Goal: Information Seeking & Learning: Learn about a topic

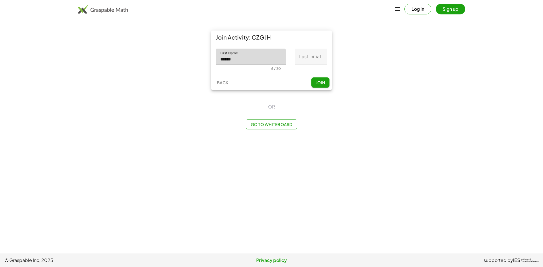
type input "******"
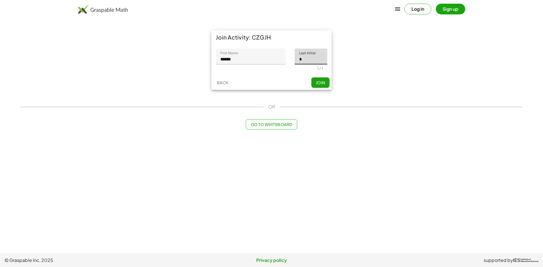
type input "*"
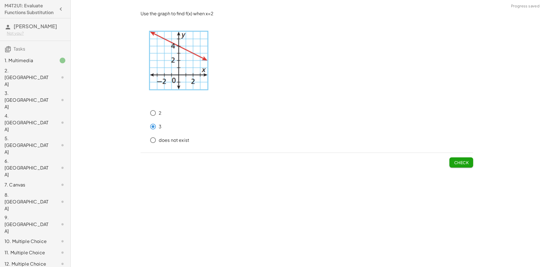
click at [468, 162] on span "Check" at bounding box center [461, 162] width 15 height 5
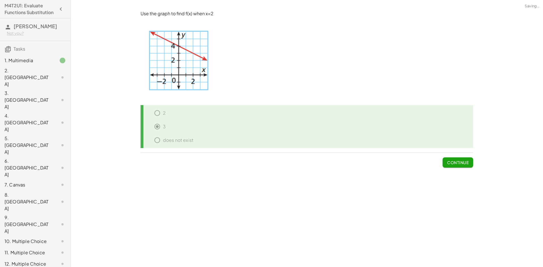
click at [27, 64] on div "1. Multimedia" at bounding box center [28, 60] width 46 height 7
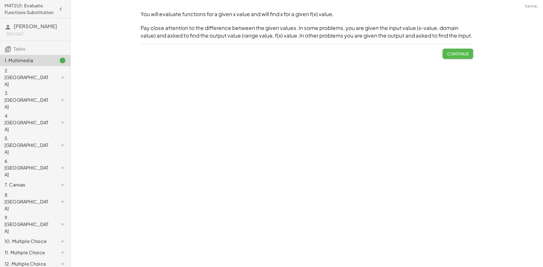
click at [468, 56] on span "Continue" at bounding box center [457, 53] width 21 height 5
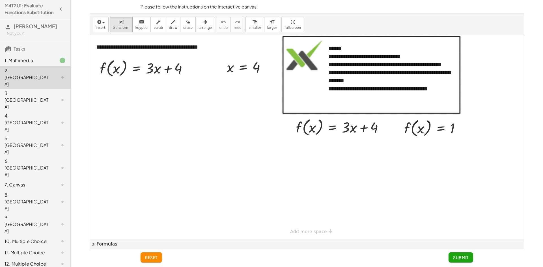
click at [14, 134] on div "3. [GEOGRAPHIC_DATA]" at bounding box center [35, 145] width 70 height 23
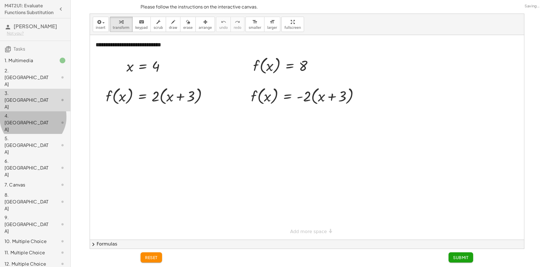
click at [21, 113] on div "4. [GEOGRAPHIC_DATA]" at bounding box center [28, 123] width 46 height 20
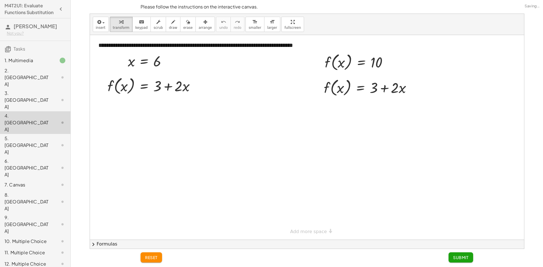
click at [142, 113] on div at bounding box center [307, 137] width 434 height 205
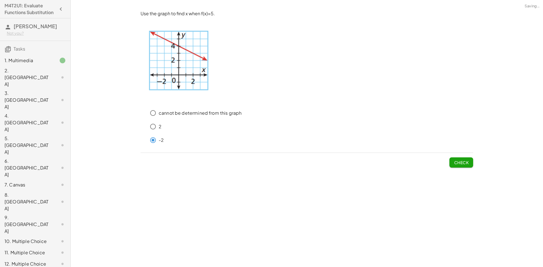
click at [466, 165] on span "Check" at bounding box center [461, 162] width 15 height 5
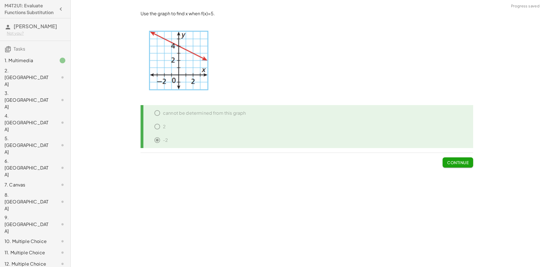
click at [54, 238] on div at bounding box center [58, 241] width 16 height 7
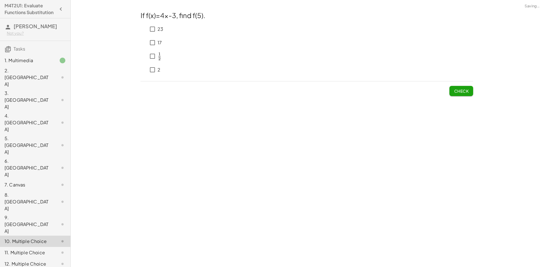
click at [53, 247] on div "9. [GEOGRAPHIC_DATA]" at bounding box center [35, 252] width 70 height 11
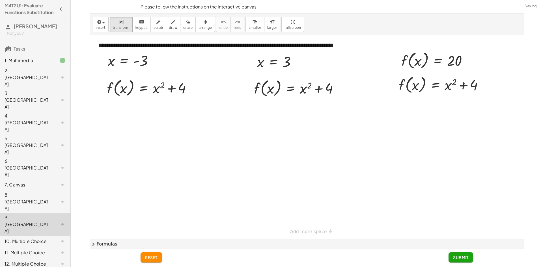
drag, startPoint x: 45, startPoint y: 131, endPoint x: 48, endPoint y: 114, distance: 16.9
click at [45, 213] on div "7. Canvas" at bounding box center [35, 224] width 70 height 23
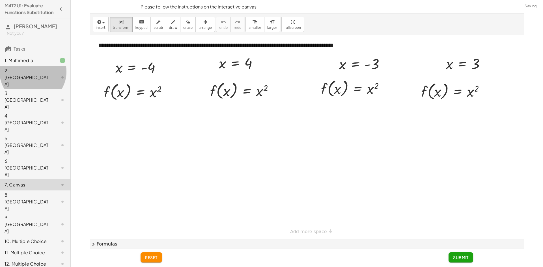
click at [50, 81] on div at bounding box center [58, 77] width 16 height 7
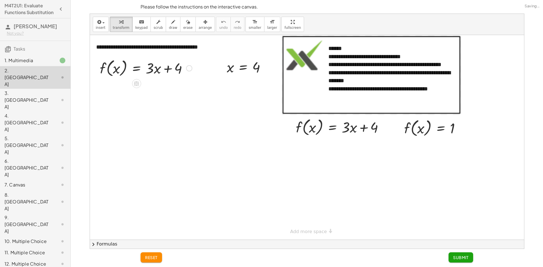
click at [186, 71] on div at bounding box center [146, 67] width 98 height 21
click at [189, 71] on div at bounding box center [189, 68] width 6 height 6
click at [262, 75] on div at bounding box center [248, 67] width 49 height 19
click at [269, 70] on div at bounding box center [267, 67] width 6 height 6
click at [268, 70] on div "Fix a mistake Transform line Copy line as LaTeX Copy derivation as LaTeX Expand…" at bounding box center [267, 67] width 6 height 6
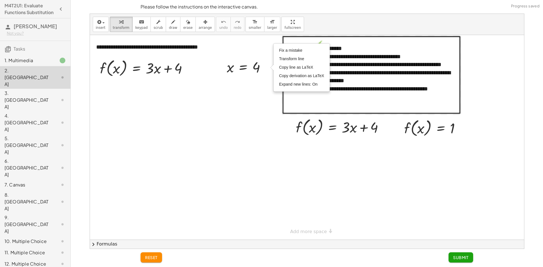
click at [265, 80] on div at bounding box center [307, 137] width 434 height 205
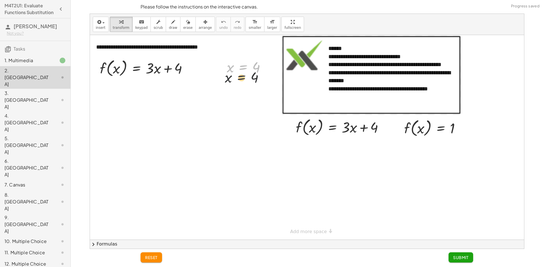
drag, startPoint x: 251, startPoint y: 70, endPoint x: 249, endPoint y: 85, distance: 15.7
click at [249, 85] on div "**********" at bounding box center [307, 137] width 434 height 205
drag, startPoint x: 238, startPoint y: 79, endPoint x: 135, endPoint y: 72, distance: 103.0
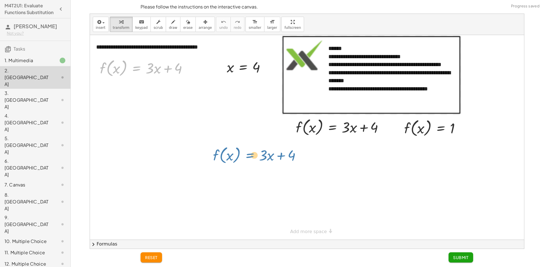
drag, startPoint x: 138, startPoint y: 75, endPoint x: 186, endPoint y: 152, distance: 90.6
click at [190, 153] on div "**********" at bounding box center [307, 137] width 434 height 205
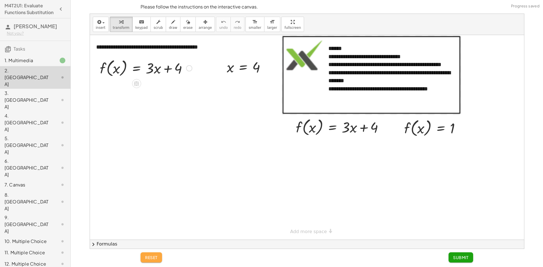
click at [158, 254] on button "reset" at bounding box center [151, 258] width 21 height 10
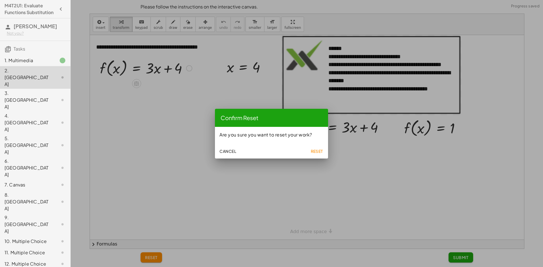
click at [314, 149] on span "Reset" at bounding box center [316, 151] width 12 height 5
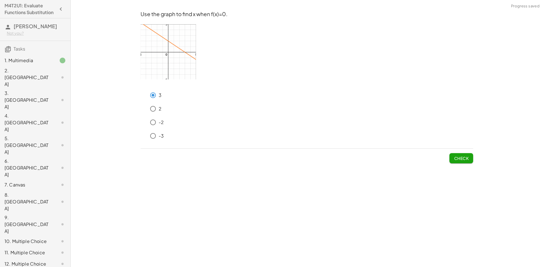
click at [469, 158] on button "Check" at bounding box center [461, 158] width 24 height 10
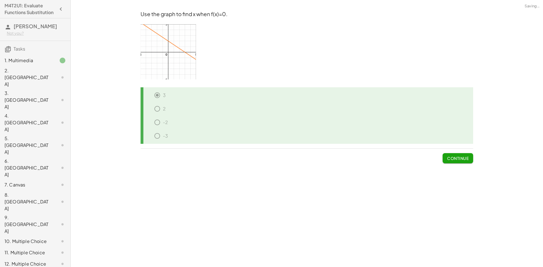
click at [22, 91] on div "3. [GEOGRAPHIC_DATA]" at bounding box center [28, 100] width 46 height 20
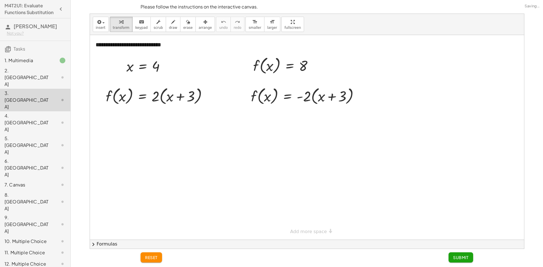
scroll to position [57, 0]
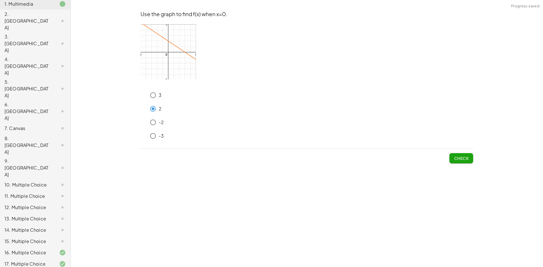
click at [470, 159] on button "Check" at bounding box center [461, 158] width 24 height 10
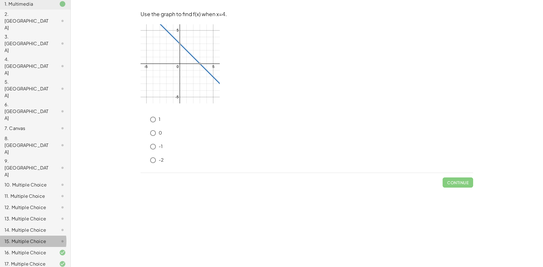
click at [24, 258] on div "15. Multiple Choice" at bounding box center [35, 263] width 70 height 11
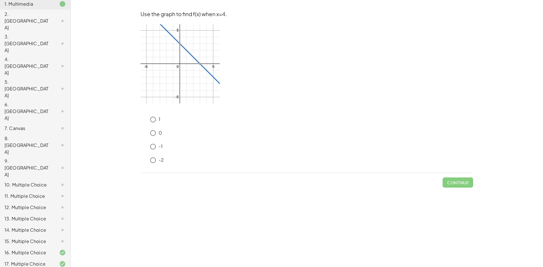
drag, startPoint x: 30, startPoint y: 188, endPoint x: 31, endPoint y: 185, distance: 3.1
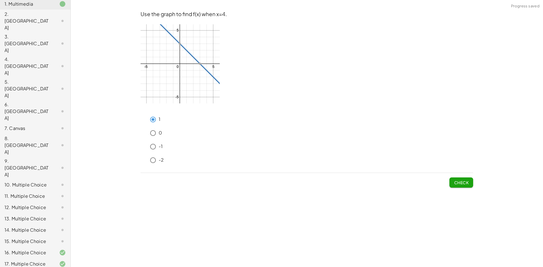
click at [463, 179] on button "Check" at bounding box center [461, 183] width 24 height 10
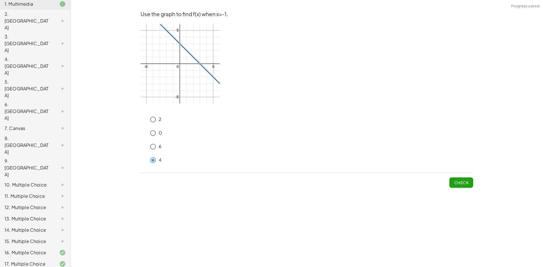
click at [457, 183] on span "Check" at bounding box center [461, 182] width 15 height 5
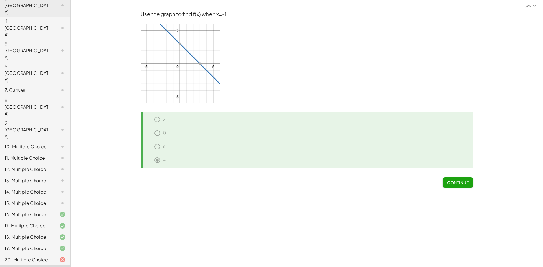
scroll to position [107, 0]
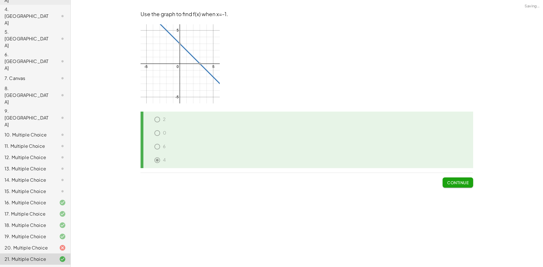
click at [40, 267] on div "22. Multiple Choice" at bounding box center [28, 270] width 46 height 7
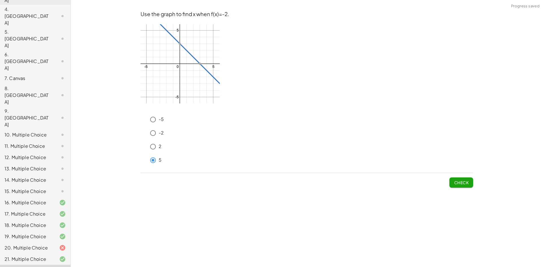
click at [456, 180] on span "Check" at bounding box center [461, 182] width 15 height 5
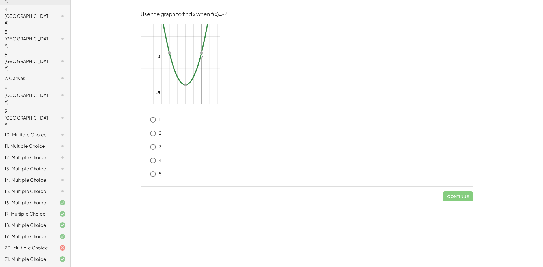
click at [41, 188] on div "15. Multiple Choice" at bounding box center [28, 191] width 46 height 7
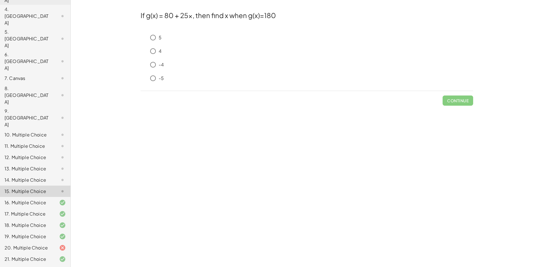
drag, startPoint x: 19, startPoint y: 230, endPoint x: 19, endPoint y: 227, distance: 3.4
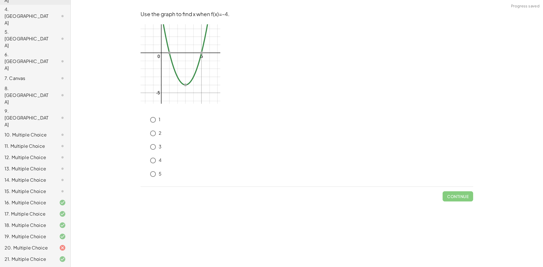
click at [470, 200] on button "Check" at bounding box center [461, 196] width 24 height 10
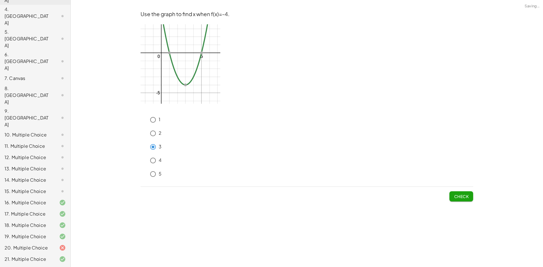
click at [463, 197] on span "Check" at bounding box center [461, 196] width 15 height 5
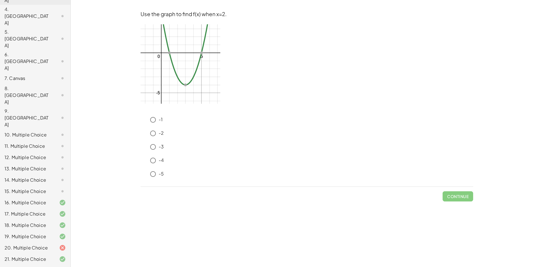
click at [178, 161] on div "-4" at bounding box center [310, 160] width 326 height 11
click at [458, 191] on span "Check" at bounding box center [461, 194] width 24 height 15
click at [458, 193] on button "Check" at bounding box center [461, 196] width 24 height 10
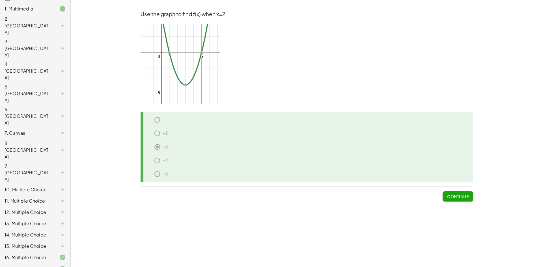
scroll to position [50, 0]
click at [44, 245] on div "15. Multiple Choice" at bounding box center [28, 248] width 46 height 7
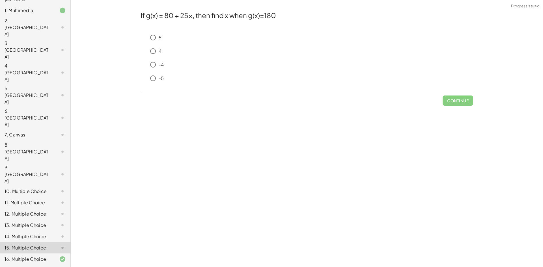
click at [159, 51] on p "4" at bounding box center [160, 51] width 3 height 7
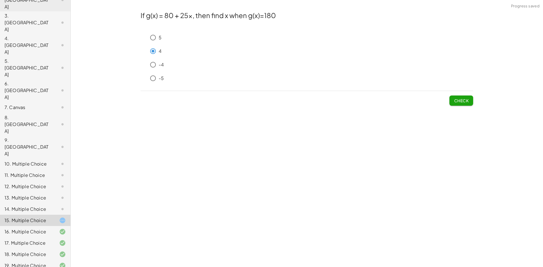
scroll to position [107, 0]
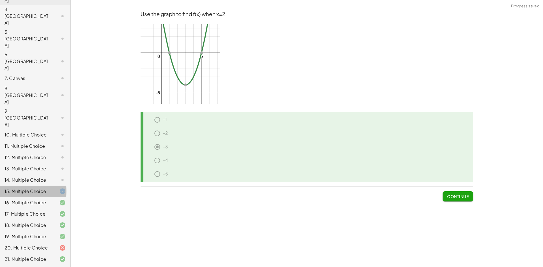
click at [50, 188] on div at bounding box center [58, 191] width 16 height 7
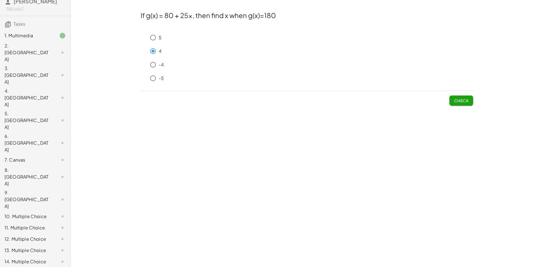
scroll to position [22, 0]
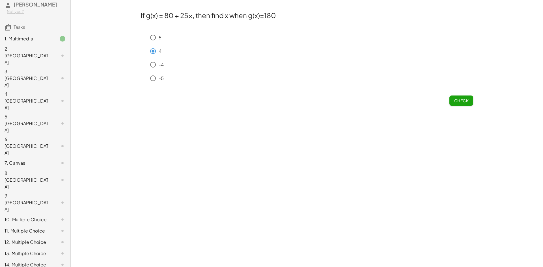
click at [467, 98] on span "Check" at bounding box center [461, 100] width 15 height 5
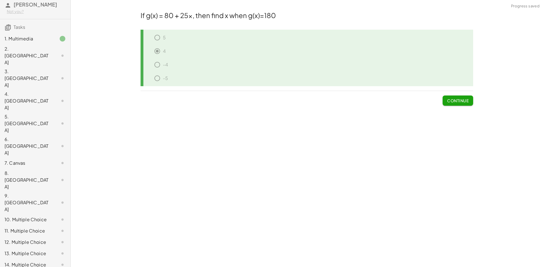
click at [59, 262] on icon at bounding box center [62, 265] width 7 height 7
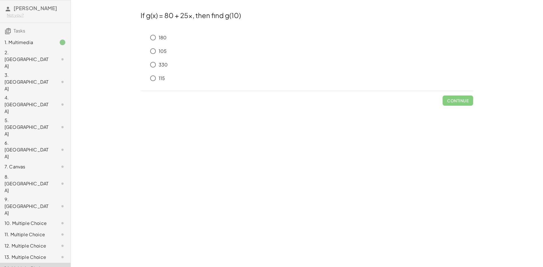
scroll to position [0, 0]
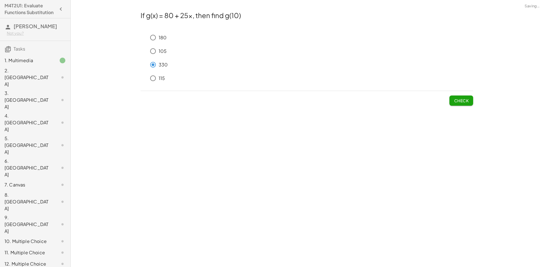
click at [453, 102] on button "Check" at bounding box center [461, 101] width 24 height 10
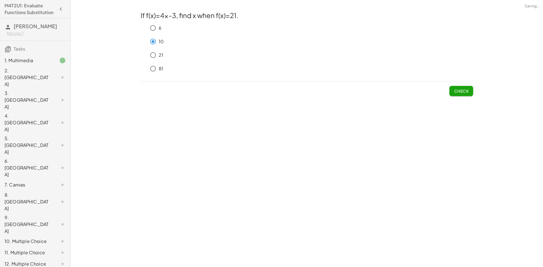
click at [457, 92] on span "Check" at bounding box center [461, 91] width 15 height 5
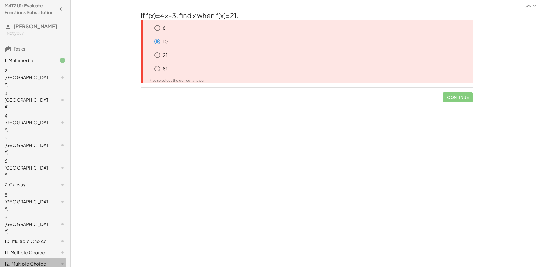
click at [27, 261] on div "12. Multiple Choice" at bounding box center [28, 264] width 46 height 7
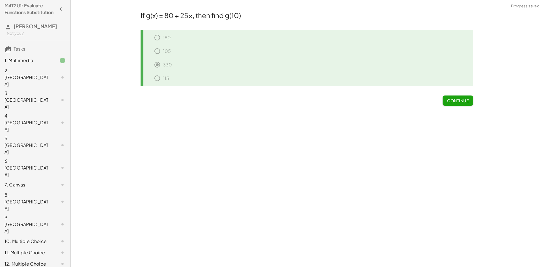
drag, startPoint x: 51, startPoint y: 194, endPoint x: 49, endPoint y: 197, distance: 3.3
click at [50, 261] on div at bounding box center [58, 264] width 16 height 7
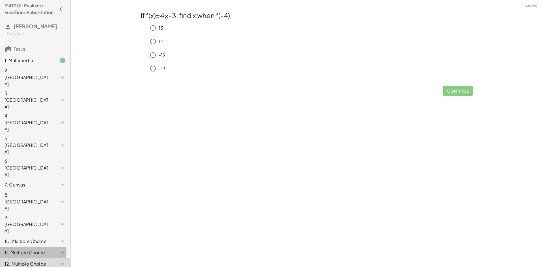
click at [55, 249] on div at bounding box center [58, 252] width 16 height 7
click at [52, 261] on div at bounding box center [58, 264] width 16 height 7
click at [470, 93] on button "Check" at bounding box center [461, 91] width 24 height 10
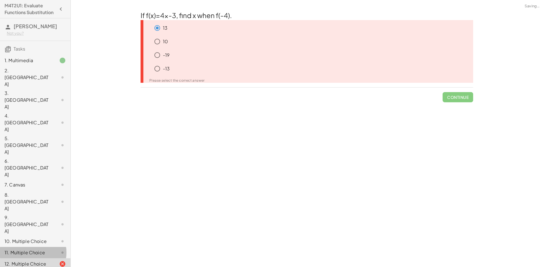
click at [25, 249] on div "11. Multiple Choice" at bounding box center [28, 252] width 46 height 7
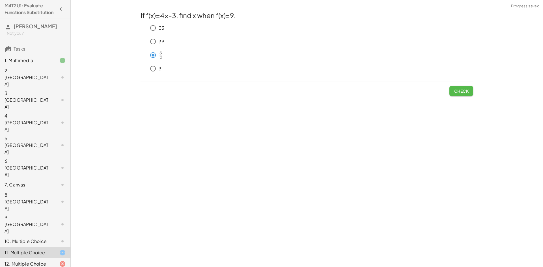
click at [463, 87] on button "Check" at bounding box center [461, 91] width 24 height 10
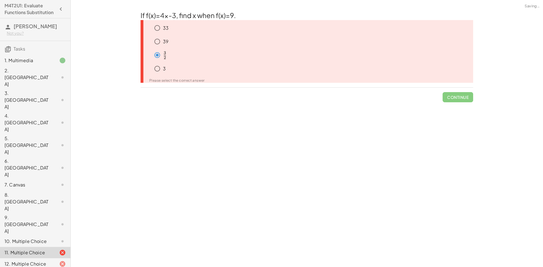
click at [59, 238] on icon at bounding box center [62, 241] width 7 height 7
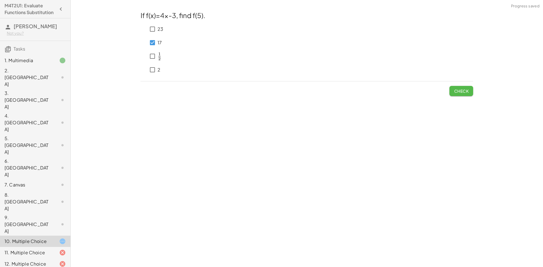
click at [457, 93] on span "Check" at bounding box center [461, 91] width 15 height 5
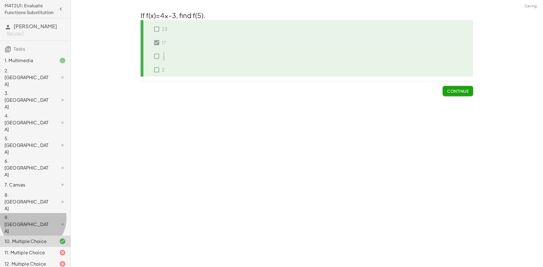
click at [27, 214] on div "9. [GEOGRAPHIC_DATA]" at bounding box center [28, 224] width 46 height 20
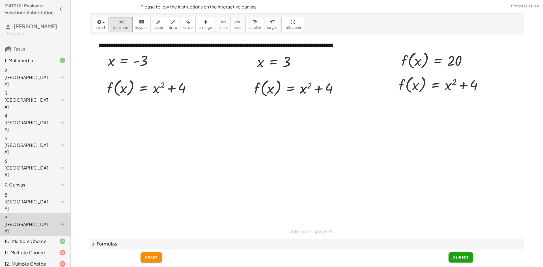
click at [459, 260] on button "Submit" at bounding box center [460, 258] width 25 height 10
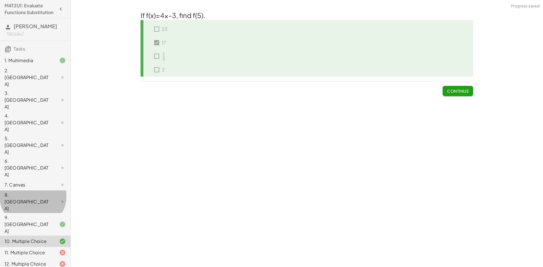
drag, startPoint x: 38, startPoint y: 146, endPoint x: 234, endPoint y: 142, distance: 196.3
click at [38, 192] on div "8. [GEOGRAPHIC_DATA]" at bounding box center [28, 202] width 46 height 20
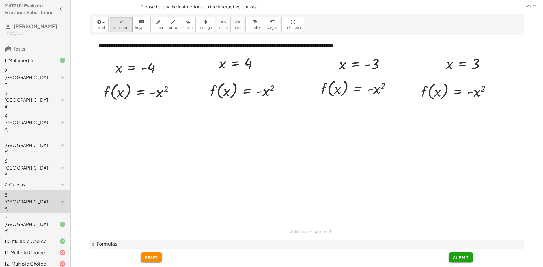
click at [463, 262] on button "Submit" at bounding box center [460, 258] width 25 height 10
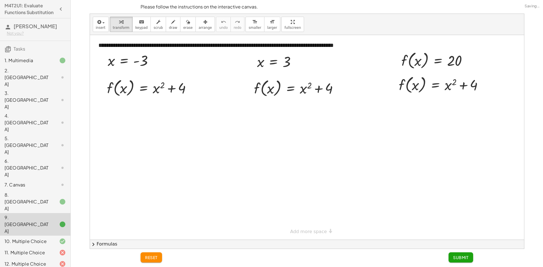
click at [32, 182] on div "7. Canvas" at bounding box center [28, 185] width 46 height 7
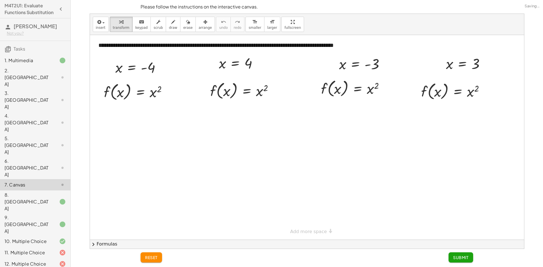
click at [455, 255] on button "Submit" at bounding box center [460, 258] width 25 height 10
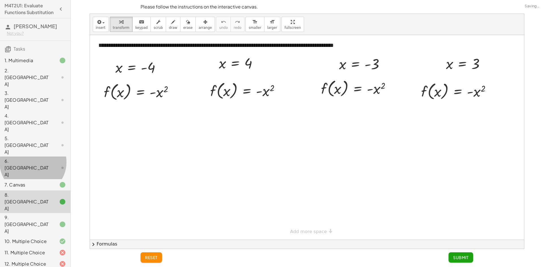
click at [23, 158] on div "6. [GEOGRAPHIC_DATA]" at bounding box center [28, 168] width 46 height 20
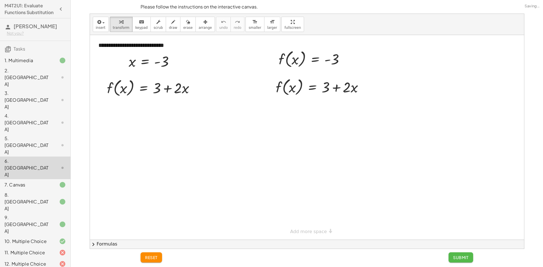
click at [472, 261] on button "Submit" at bounding box center [460, 258] width 25 height 10
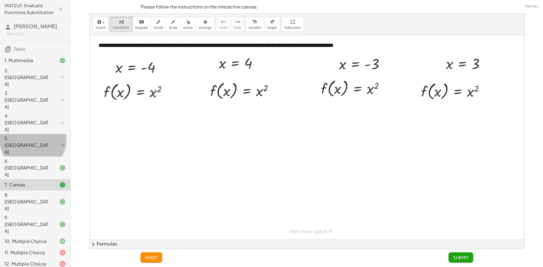
click at [34, 135] on div "5. [GEOGRAPHIC_DATA]" at bounding box center [28, 145] width 46 height 20
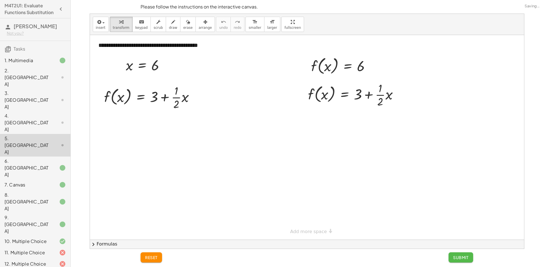
click at [455, 259] on span "Submit" at bounding box center [461, 257] width 16 height 5
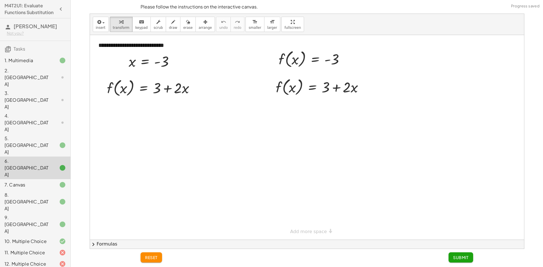
click at [33, 134] on div "3. [GEOGRAPHIC_DATA]" at bounding box center [35, 145] width 70 height 23
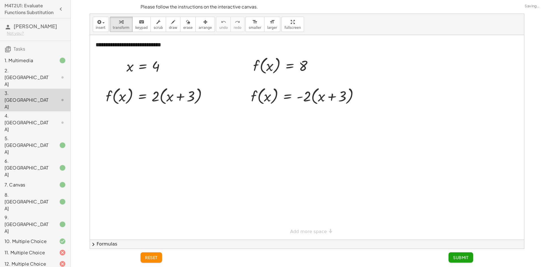
click at [468, 263] on div "reset Submit" at bounding box center [306, 258] width 339 height 18
drag, startPoint x: 467, startPoint y: 260, endPoint x: 465, endPoint y: 258, distance: 3.8
click at [467, 260] on button "Submit" at bounding box center [460, 258] width 25 height 10
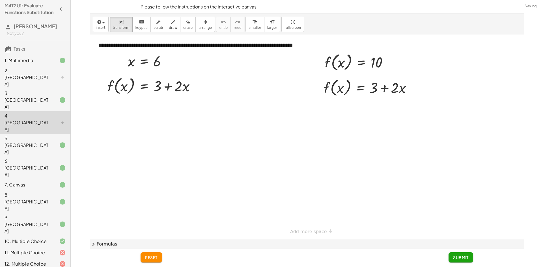
click at [59, 79] on icon at bounding box center [62, 77] width 7 height 7
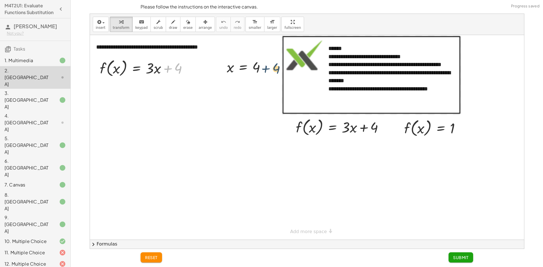
drag, startPoint x: 208, startPoint y: 85, endPoint x: 282, endPoint y: 73, distance: 75.4
click at [282, 73] on div "**********" at bounding box center [307, 137] width 434 height 205
drag, startPoint x: 353, startPoint y: 130, endPoint x: 432, endPoint y: 134, distance: 79.0
click at [433, 130] on div at bounding box center [434, 127] width 66 height 21
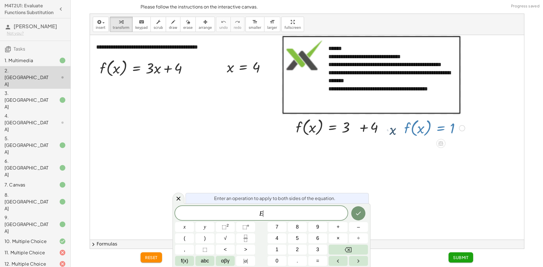
click at [432, 130] on div at bounding box center [434, 127] width 66 height 21
drag, startPoint x: 440, startPoint y: 129, endPoint x: 389, endPoint y: 133, distance: 51.1
click at [385, 136] on div "**********" at bounding box center [307, 137] width 434 height 205
drag, startPoint x: 418, startPoint y: 126, endPoint x: 413, endPoint y: 131, distance: 6.6
click at [413, 135] on div at bounding box center [434, 127] width 66 height 21
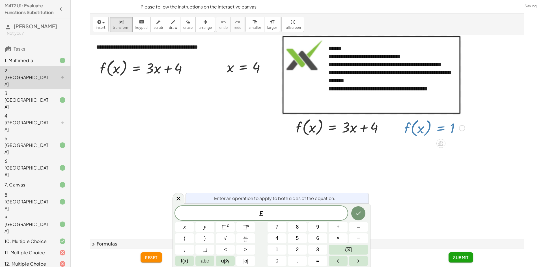
drag, startPoint x: 413, startPoint y: 128, endPoint x: 403, endPoint y: 140, distance: 15.2
click at [403, 140] on div "**********" at bounding box center [307, 137] width 434 height 205
drag, startPoint x: 354, startPoint y: 130, endPoint x: 441, endPoint y: 143, distance: 87.2
click at [357, 130] on div at bounding box center [342, 126] width 98 height 21
click at [439, 144] on icon at bounding box center [440, 143] width 5 height 5
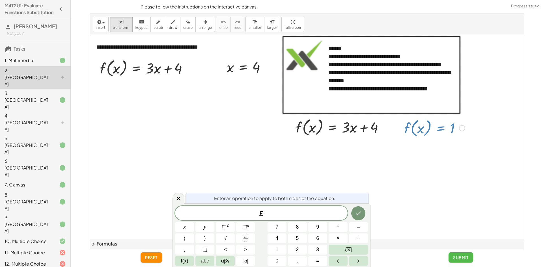
click at [461, 260] on span "Submit" at bounding box center [461, 257] width 16 height 5
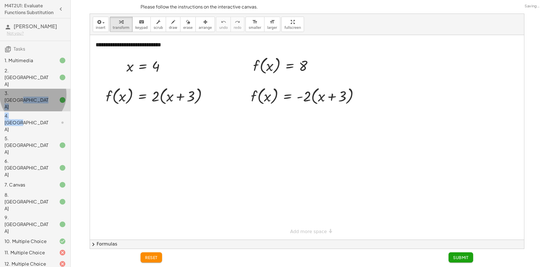
click at [39, 96] on div "1. Multimedia 2. Canvas 3. Canvas 4. Canvas 5. Canvas 6. Canvas 7. Canvas 8. Ca…" at bounding box center [35, 236] width 70 height 366
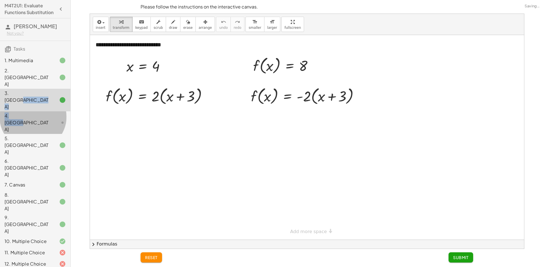
click at [40, 113] on div "4. [GEOGRAPHIC_DATA]" at bounding box center [28, 123] width 46 height 20
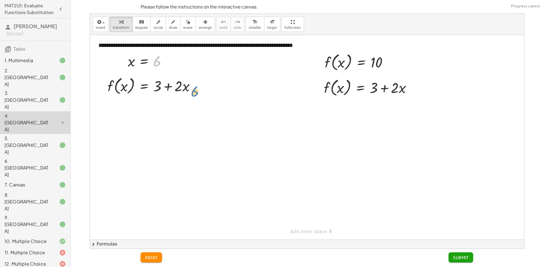
drag, startPoint x: 157, startPoint y: 65, endPoint x: 195, endPoint y: 96, distance: 48.9
click at [195, 96] on div "**********" at bounding box center [307, 137] width 434 height 205
click at [168, 60] on div at bounding box center [168, 62] width 6 height 6
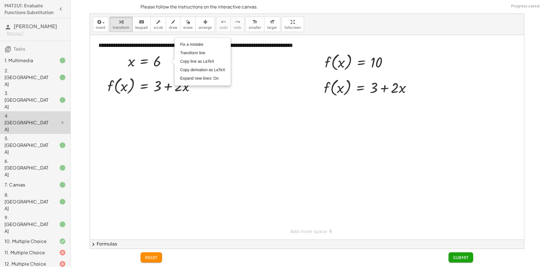
click at [188, 126] on div at bounding box center [307, 137] width 434 height 205
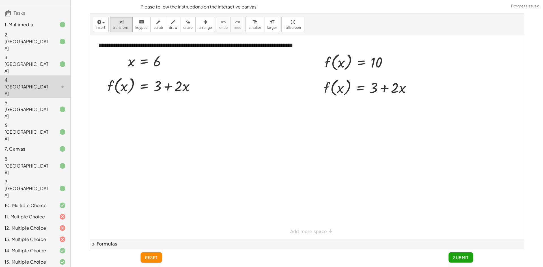
scroll to position [85, 0]
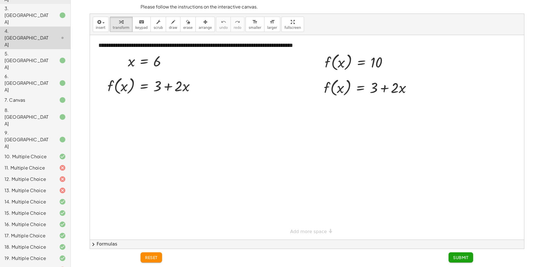
click at [27, 264] on div "18. Multiple Choice" at bounding box center [35, 269] width 70 height 11
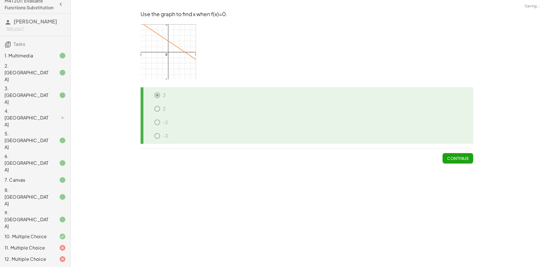
scroll to position [0, 0]
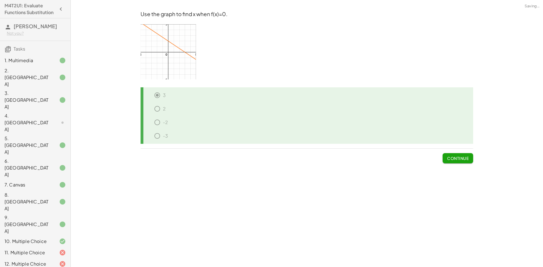
click at [36, 113] on div "4. [GEOGRAPHIC_DATA]" at bounding box center [28, 123] width 46 height 20
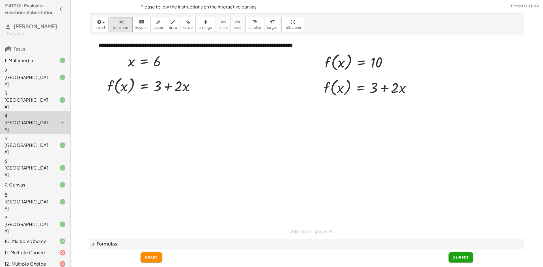
click at [465, 258] on span "Submit" at bounding box center [461, 257] width 16 height 5
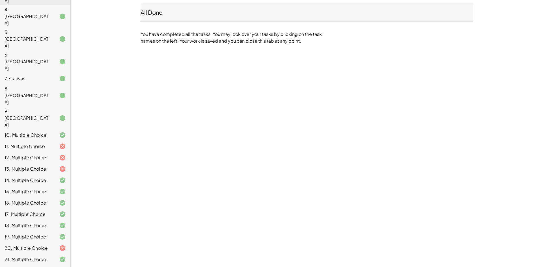
scroll to position [107, 0]
